Goal: Communication & Community: Answer question/provide support

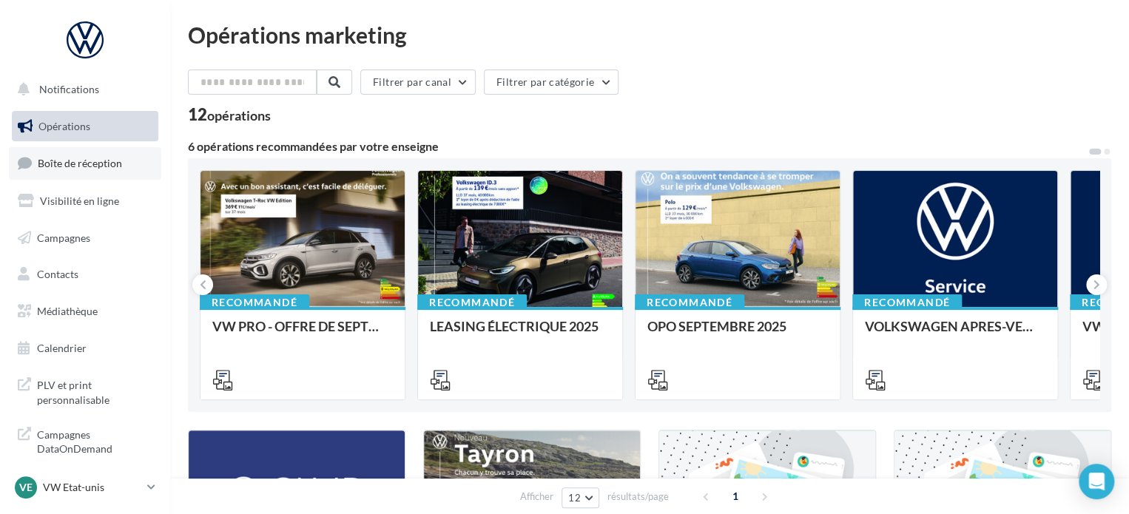
click at [83, 159] on span "Boîte de réception" at bounding box center [80, 163] width 84 height 13
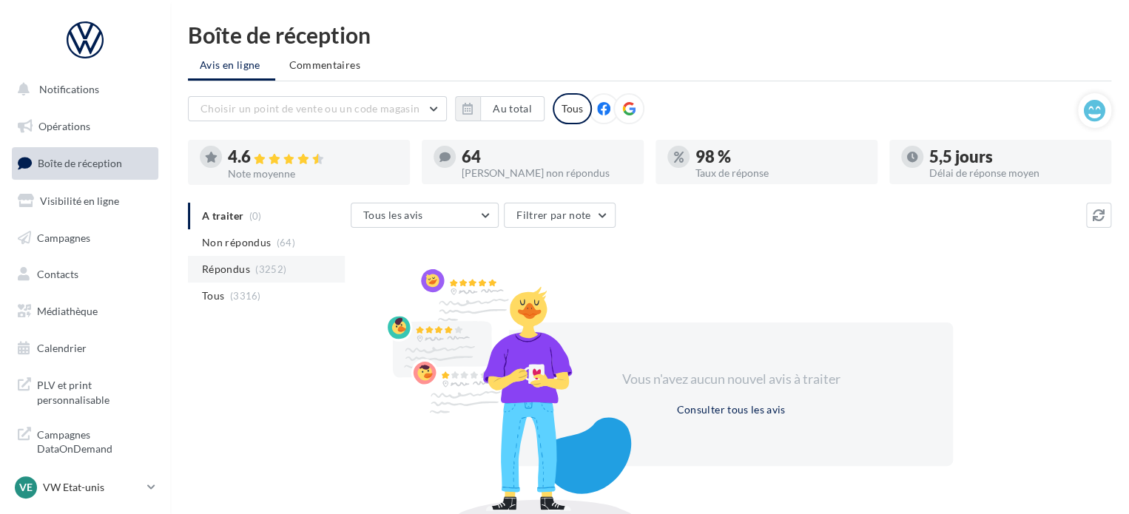
click at [232, 260] on li "Répondus (3252)" at bounding box center [266, 269] width 157 height 27
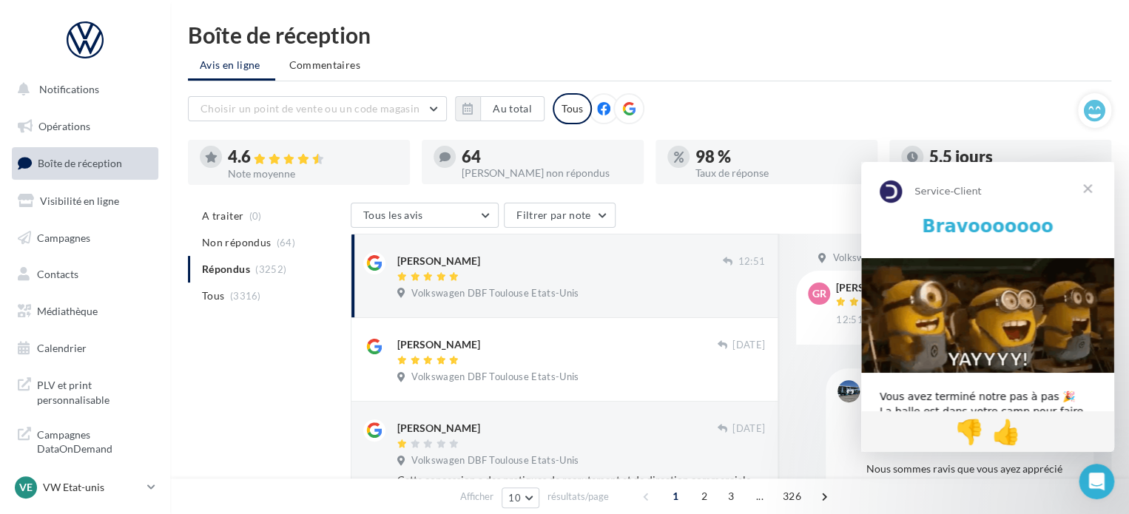
click at [1091, 185] on span "Fermer" at bounding box center [1087, 188] width 53 height 53
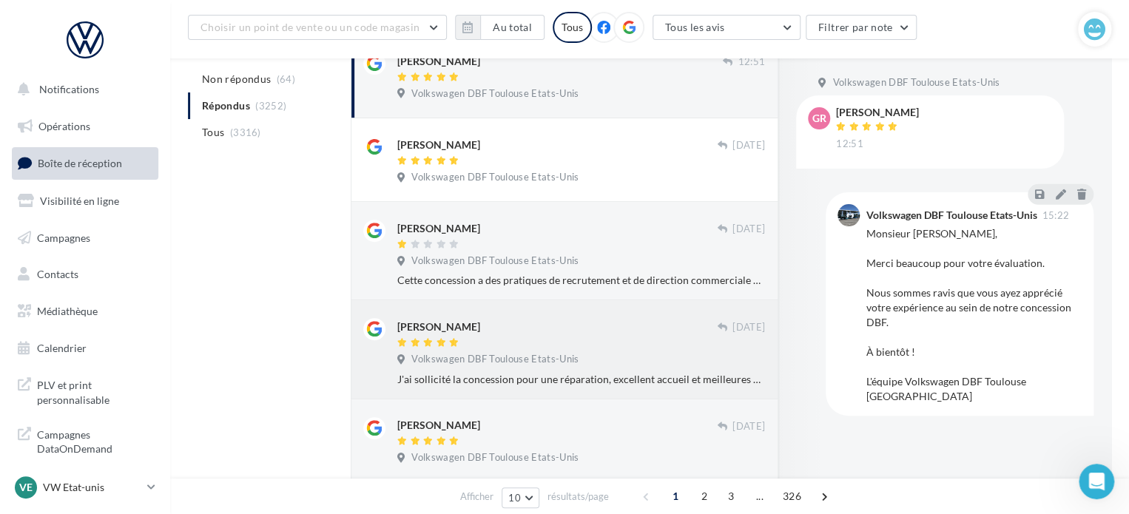
scroll to position [148, 0]
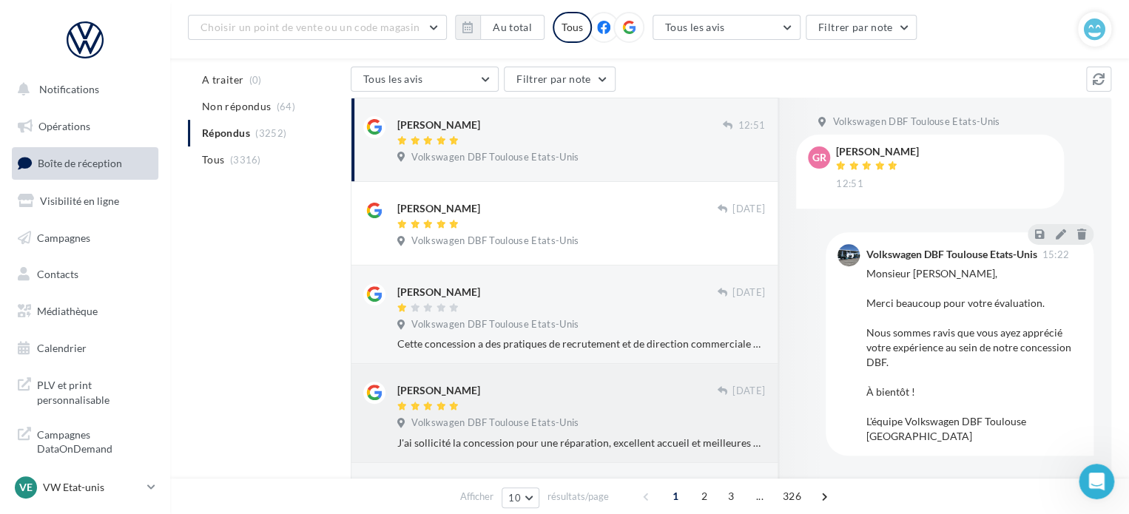
click at [464, 400] on div "[PERSON_NAME]" at bounding box center [557, 397] width 320 height 31
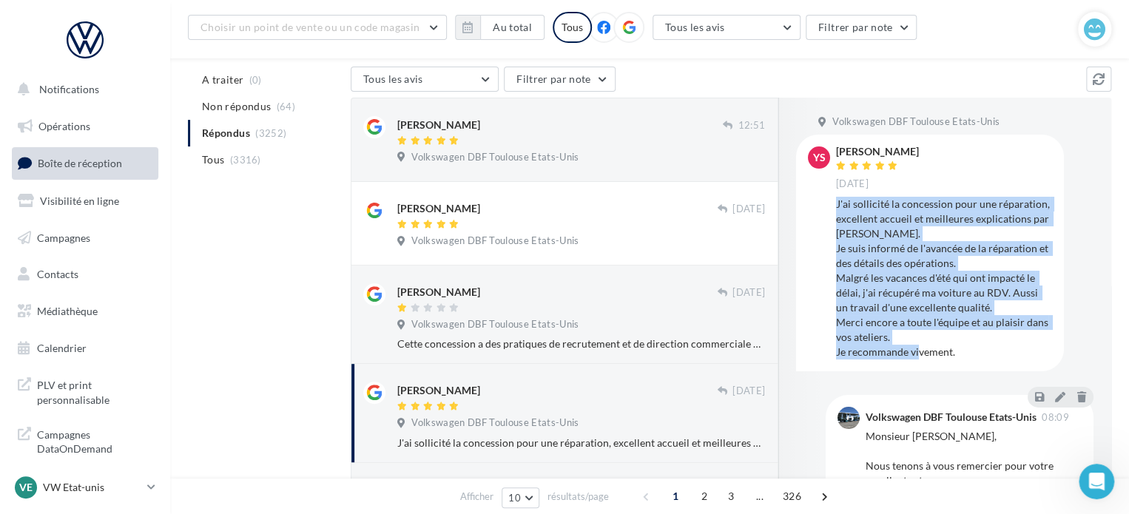
drag, startPoint x: 977, startPoint y: 352, endPoint x: 835, endPoint y: 204, distance: 204.6
click at [836, 204] on div "J'ai sollicité la concession pour une réparation, excellent accueil et meilleur…" at bounding box center [944, 278] width 216 height 163
copy div "J'ai sollicité la concession pour une réparation, excellent accueil et meilleur…"
drag, startPoint x: 947, startPoint y: 150, endPoint x: 859, endPoint y: 154, distance: 88.1
click at [859, 154] on div "[PERSON_NAME] [DATE]" at bounding box center [944, 168] width 216 height 44
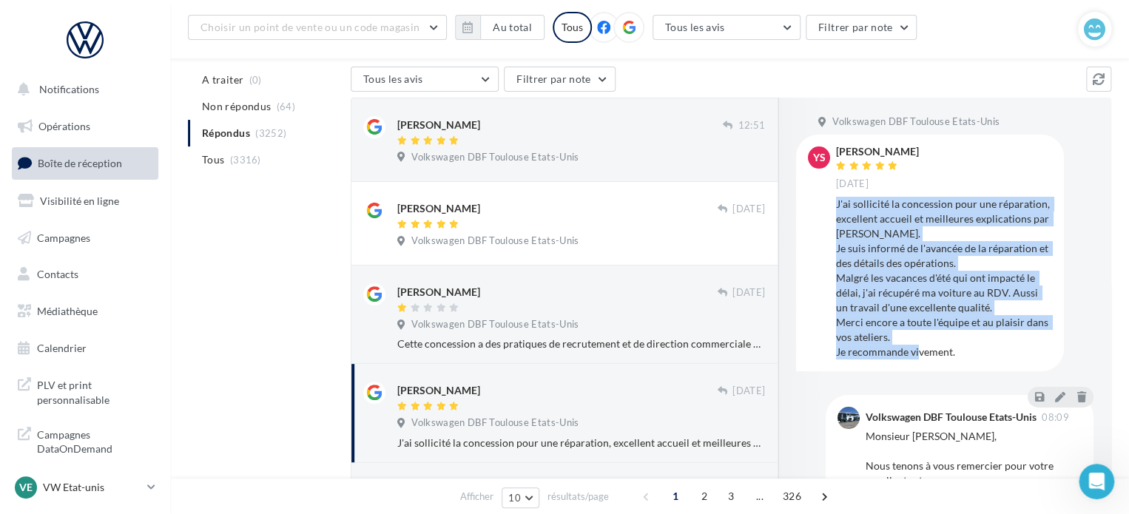
click at [951, 137] on div "Ys [PERSON_NAME] [DATE] J'ai sollicité la concession pour une réparation, excel…" at bounding box center [930, 253] width 268 height 236
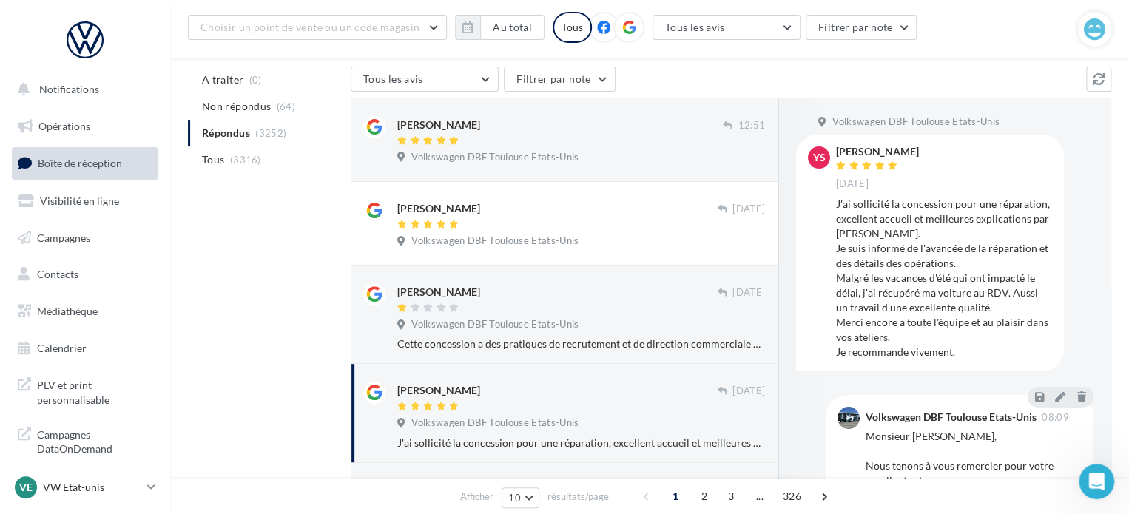
drag, startPoint x: 839, startPoint y: 146, endPoint x: 918, endPoint y: 149, distance: 79.2
click at [919, 149] on div "[PERSON_NAME]" at bounding box center [877, 151] width 83 height 10
copy div "[PERSON_NAME]"
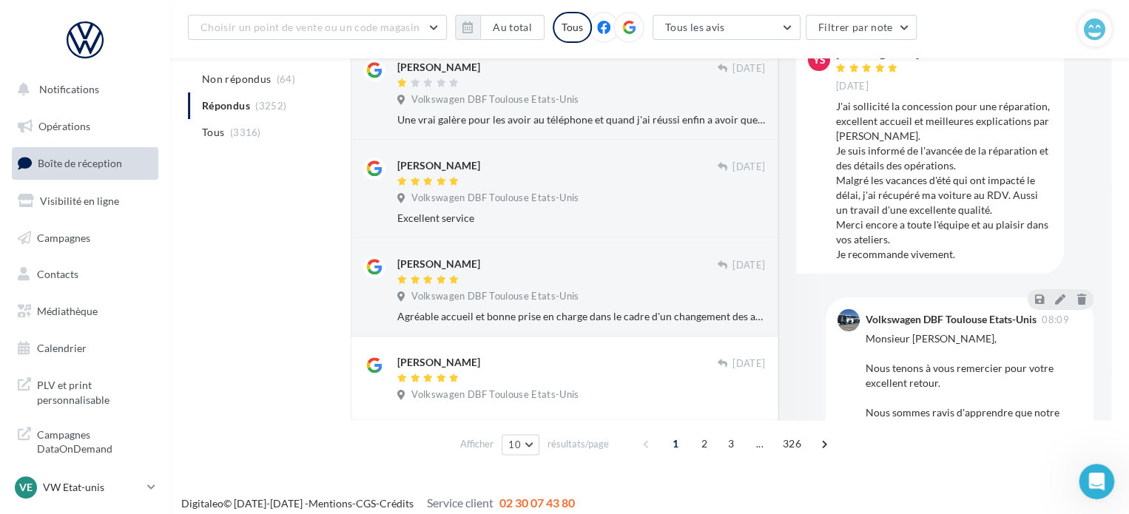
scroll to position [762, 0]
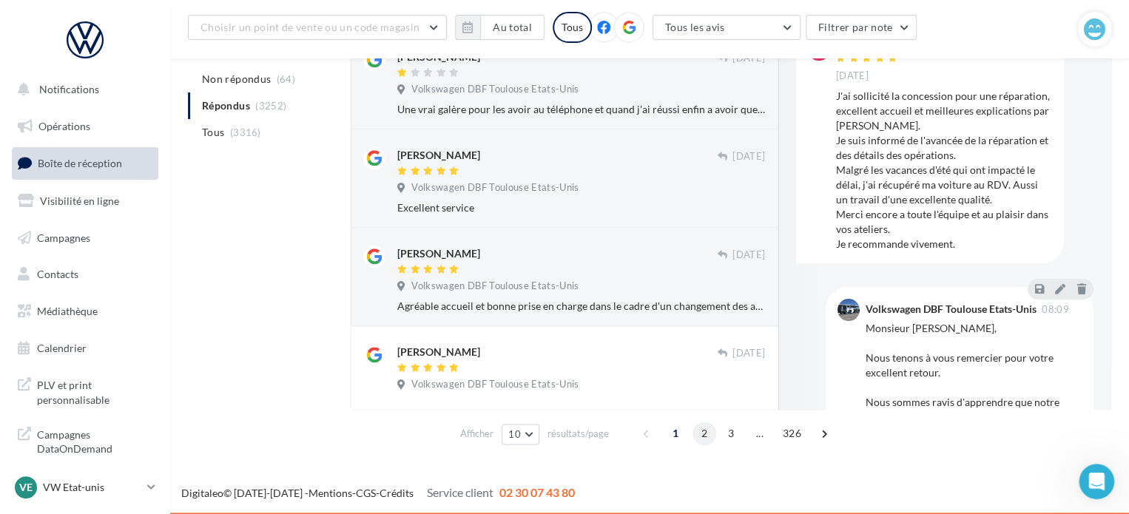
click at [698, 435] on span "2" at bounding box center [705, 434] width 24 height 24
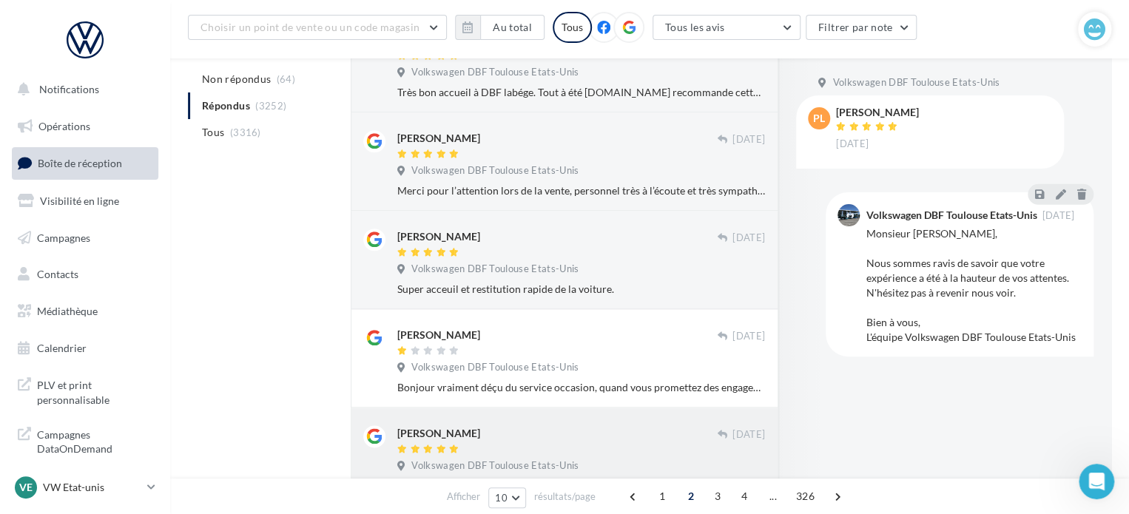
scroll to position [688, 0]
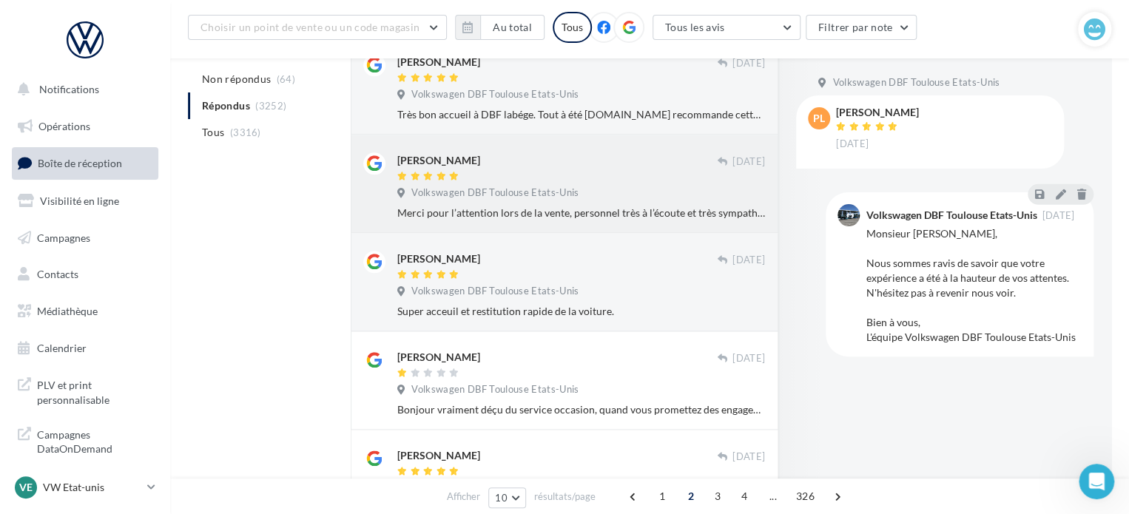
click at [610, 177] on div at bounding box center [557, 177] width 320 height 13
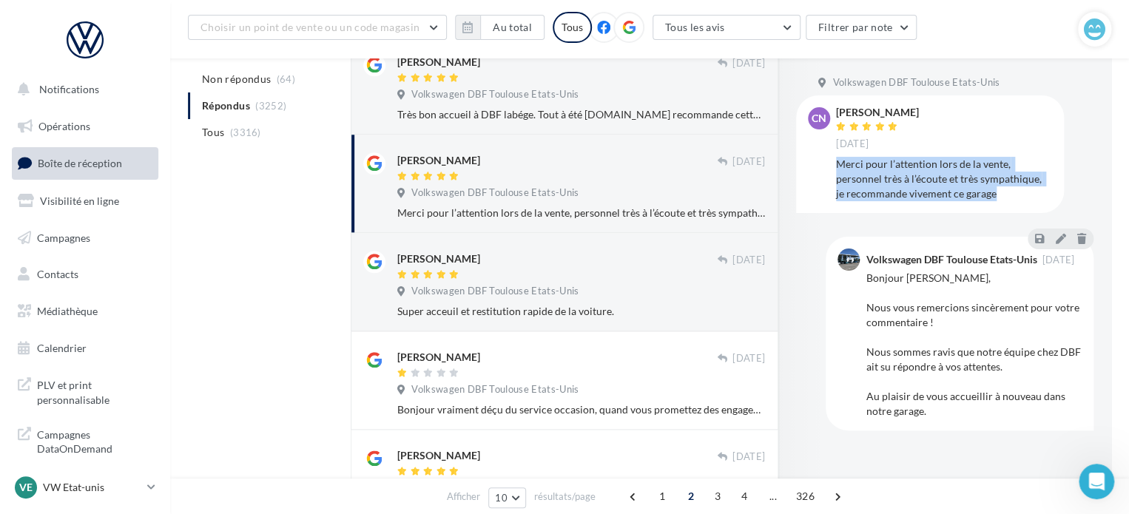
drag, startPoint x: 993, startPoint y: 197, endPoint x: 835, endPoint y: 168, distance: 160.9
click at [835, 168] on div "CN [PERSON_NAME] [DATE] Merci pour l’attention lors de la vente, personnel très…" at bounding box center [930, 154] width 244 height 94
copy div "Merci pour l’attention lors de la vente, personnel très à l’écoute et très symp…"
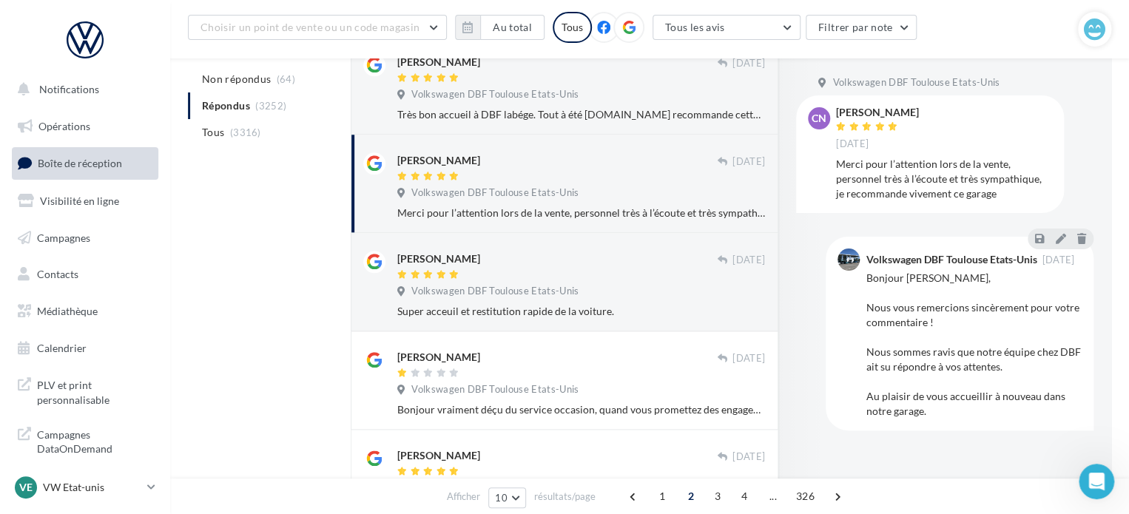
click at [914, 104] on div "CN [PERSON_NAME] [DATE] Merci pour l’attention lors de la vente, personnel très…" at bounding box center [930, 154] width 268 height 118
drag, startPoint x: 838, startPoint y: 112, endPoint x: 907, endPoint y: 110, distance: 69.6
click at [907, 110] on div "[PERSON_NAME]" at bounding box center [877, 112] width 83 height 10
copy div "[PERSON_NAME]"
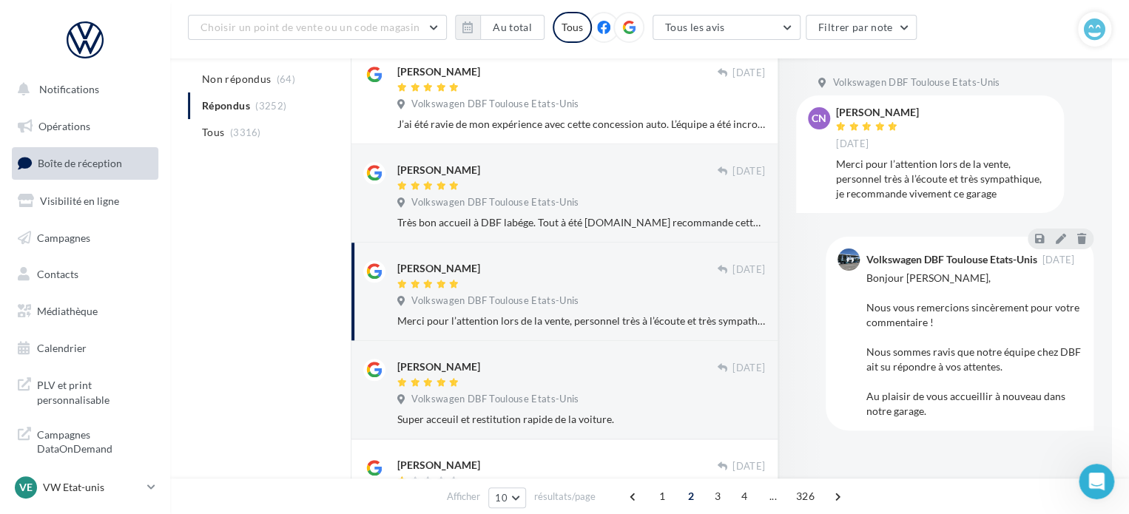
scroll to position [392, 0]
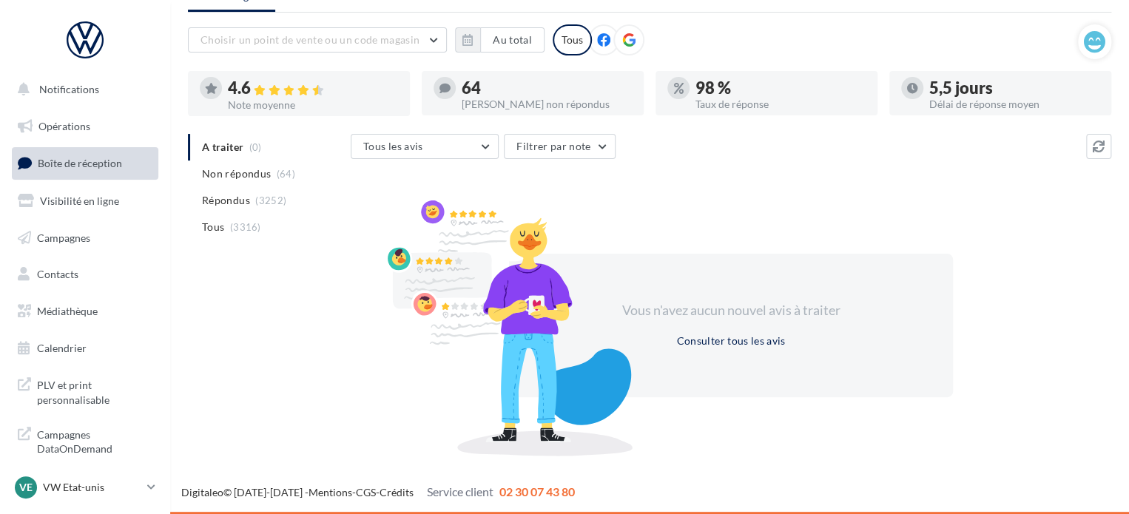
scroll to position [68, 0]
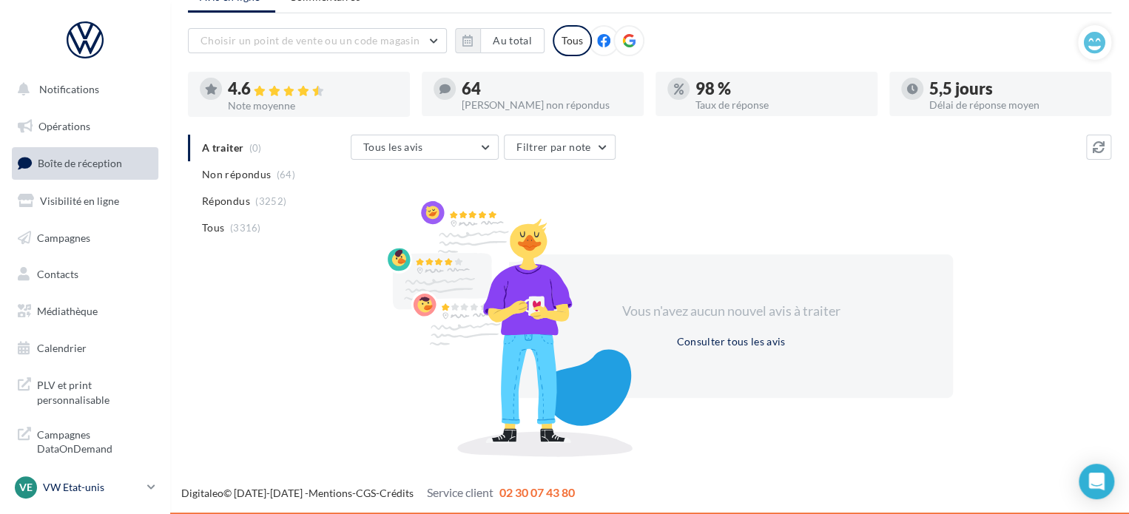
click at [110, 483] on p "VW Etat-unis" at bounding box center [92, 487] width 98 height 15
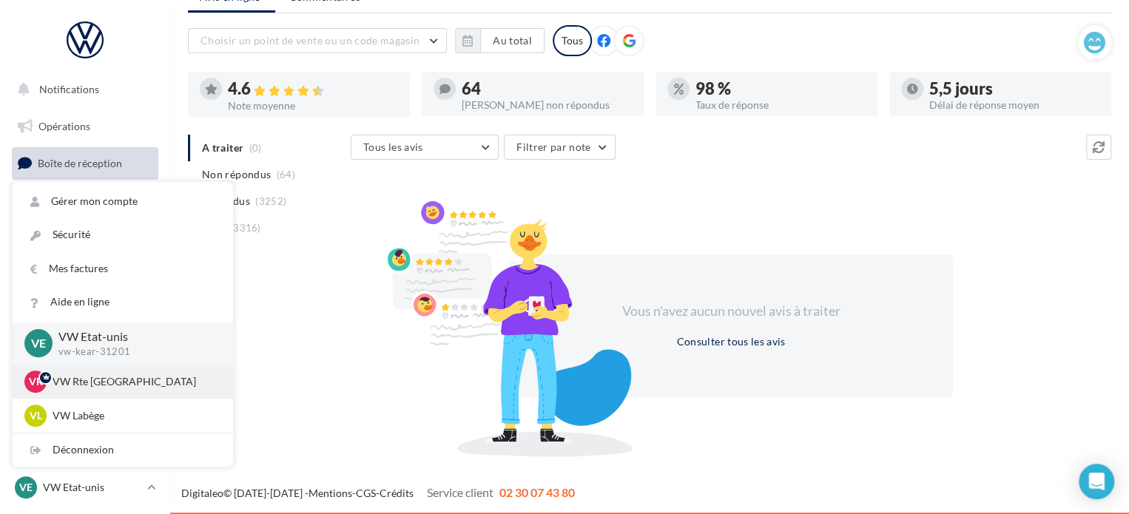
click at [112, 385] on p "VW Rte [GEOGRAPHIC_DATA]" at bounding box center [134, 381] width 163 height 15
